Goal: Transaction & Acquisition: Book appointment/travel/reservation

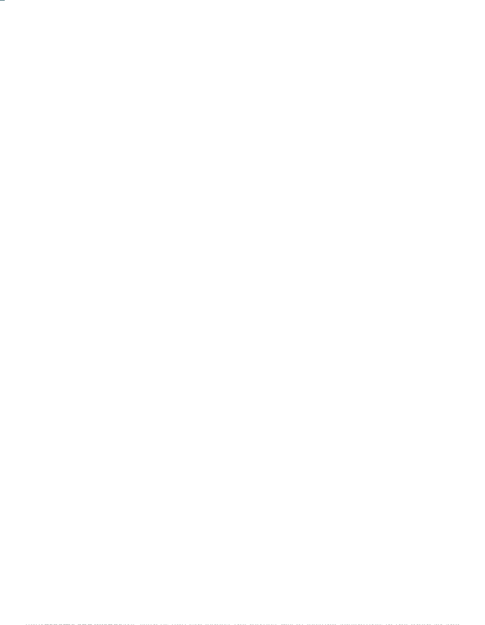
scroll to position [48, 0]
click at [59, 491] on span "All hotels at a glance" at bounding box center [75, 486] width 66 height 10
click at [458, 190] on icon at bounding box center [461, 200] width 25 height 21
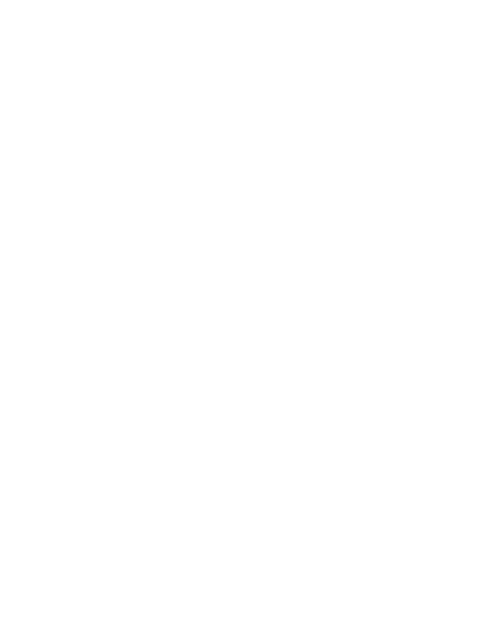
click at [361, 428] on h4 "Family Hotel Posta ****" at bounding box center [354, 435] width 189 height 15
click at [428, 257] on img at bounding box center [242, 189] width 485 height 273
click at [88, 388] on div at bounding box center [130, 446] width 213 height 120
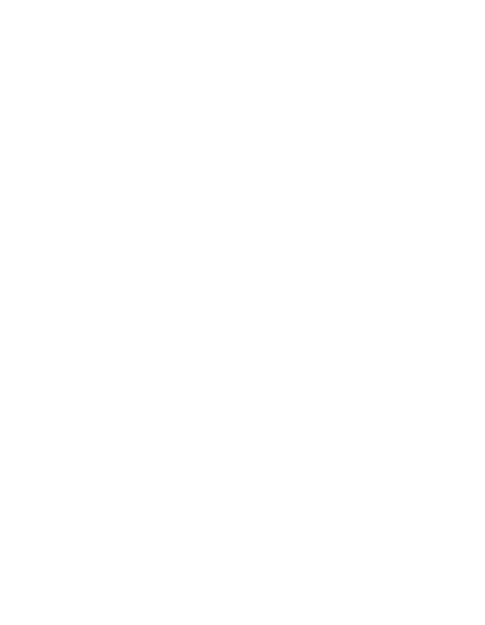
scroll to position [0, 0]
click at [366, 367] on div "-20% Autumn Deal" at bounding box center [354, 373] width 213 height 120
click at [247, 195] on img at bounding box center [242, 200] width 138 height 103
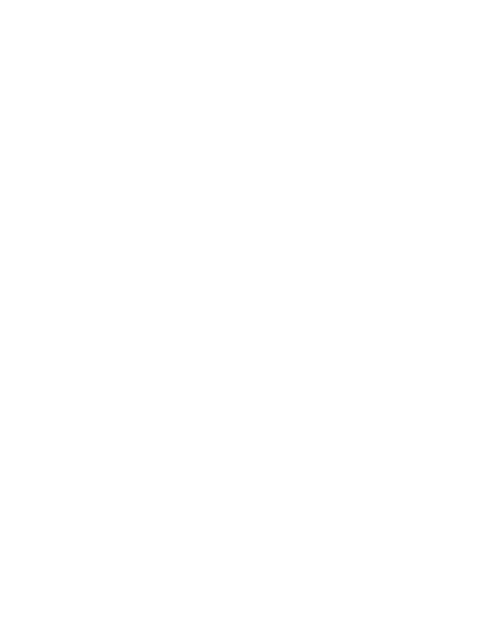
click at [452, 31] on img at bounding box center [455, 27] width 59 height 30
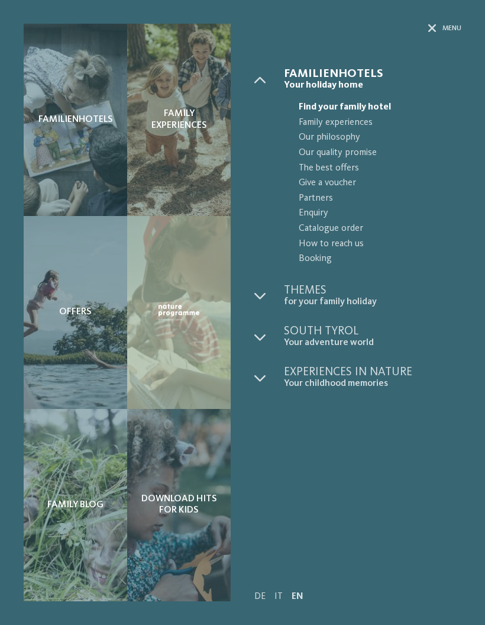
click at [380, 111] on span "Find your family hotel" at bounding box center [380, 107] width 163 height 15
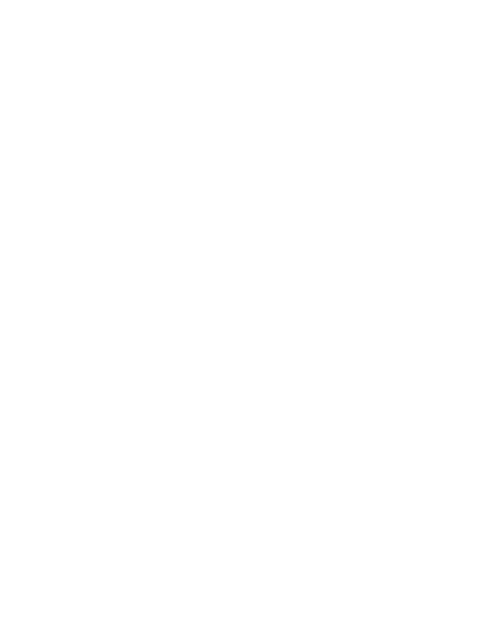
scroll to position [89, 0]
click at [401, 268] on div at bounding box center [354, 284] width 213 height 120
click at [458, 293] on icon at bounding box center [460, 306] width 33 height 27
click at [460, 293] on icon at bounding box center [460, 306] width 33 height 27
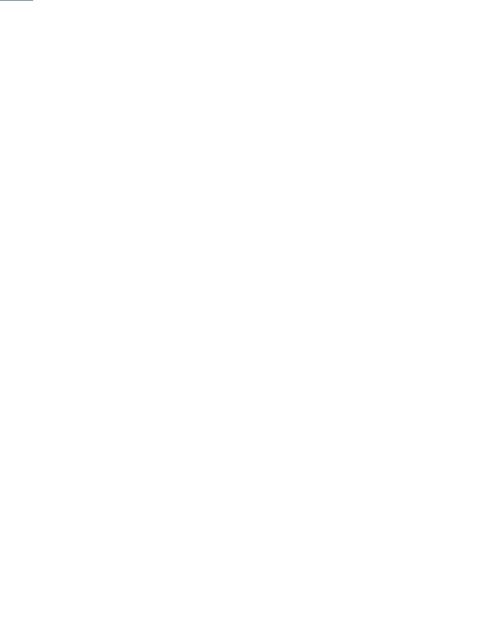
scroll to position [0, 0]
click at [452, 31] on img at bounding box center [455, 27] width 59 height 30
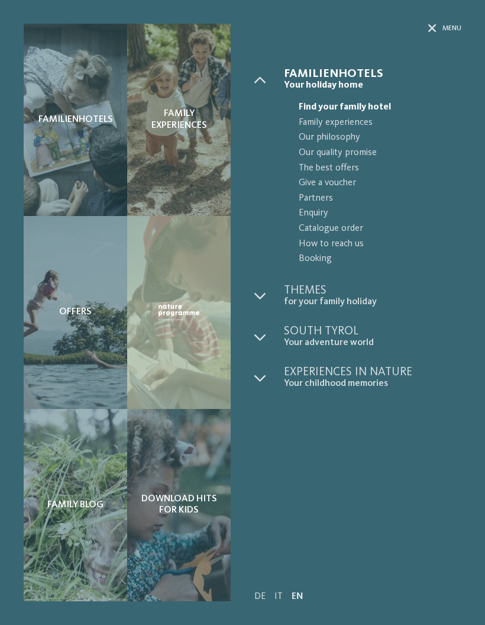
click at [439, 32] on div "Menu" at bounding box center [444, 29] width 33 height 10
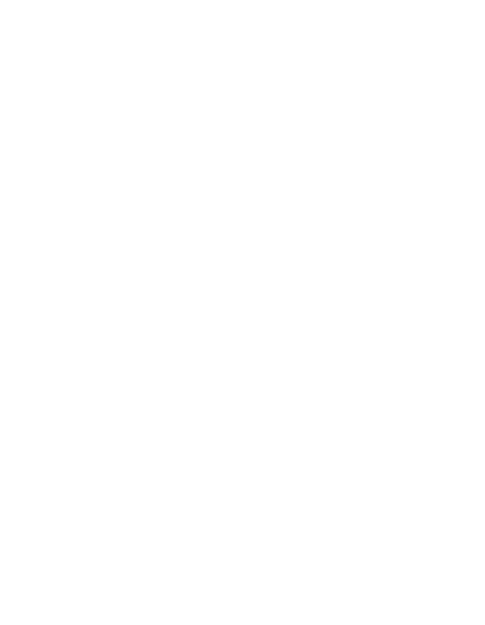
scroll to position [721, 0]
click at [164, 257] on div at bounding box center [130, 282] width 213 height 120
click at [98, 145] on span "www.grafenstein.it" at bounding box center [75, 144] width 69 height 9
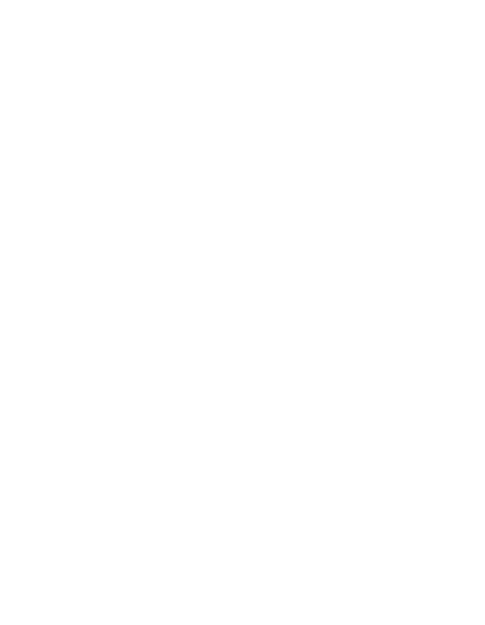
scroll to position [4076, 0]
click at [397, 252] on h4 "[PERSON_NAME] & [PERSON_NAME] Family Aparthotel ****ˢ" at bounding box center [354, 275] width 189 height 47
click at [461, 317] on icon at bounding box center [461, 330] width 33 height 27
click at [460, 317] on icon at bounding box center [461, 330] width 33 height 27
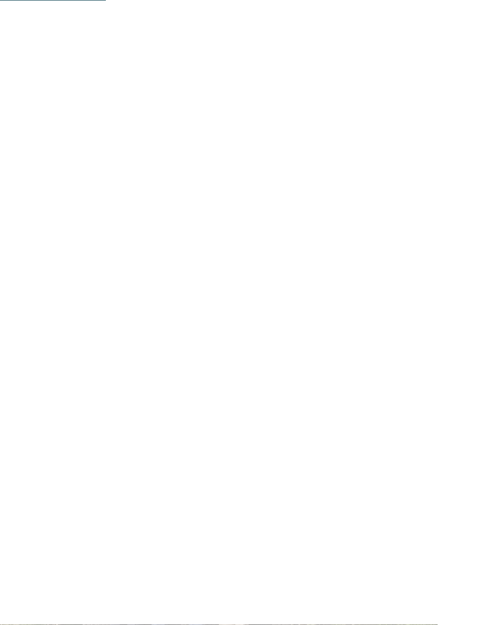
scroll to position [729, 0]
click at [112, 334] on span "[DOMAIN_NAME][PERSON_NAME]" at bounding box center [108, 338] width 135 height 9
